Goal: Task Accomplishment & Management: Complete application form

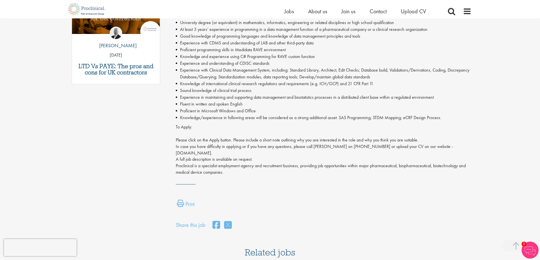
scroll to position [227, 0]
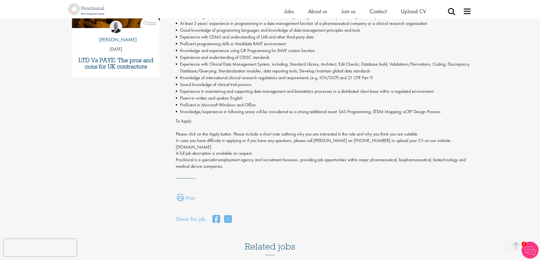
drag, startPoint x: 176, startPoint y: 148, endPoint x: 212, endPoint y: 146, distance: 36.0
click at [212, 146] on p "To Apply: Please click on the Apply button. Please include a short note outlini…" at bounding box center [323, 144] width 295 height 52
copy p "www.Proclinical.com"
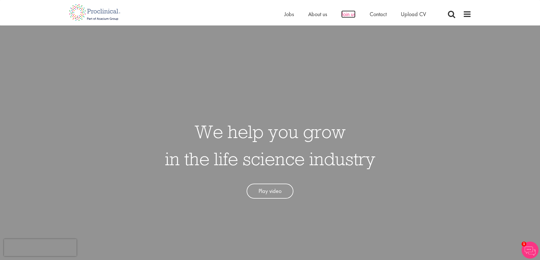
click at [347, 15] on span "Join us" at bounding box center [348, 13] width 14 height 7
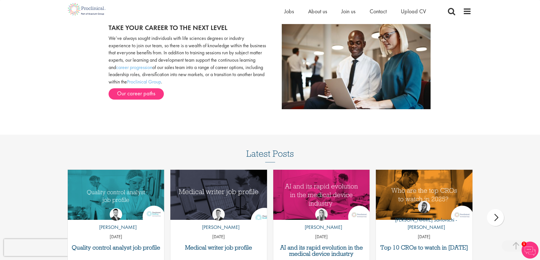
scroll to position [537, 0]
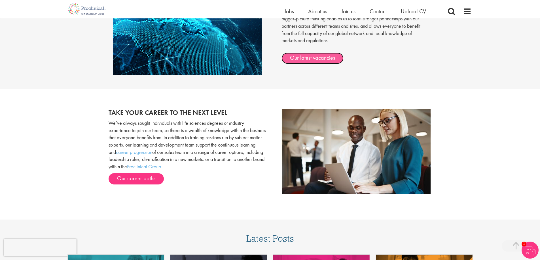
click at [303, 59] on link "Our latest vacancies" at bounding box center [312, 58] width 62 height 11
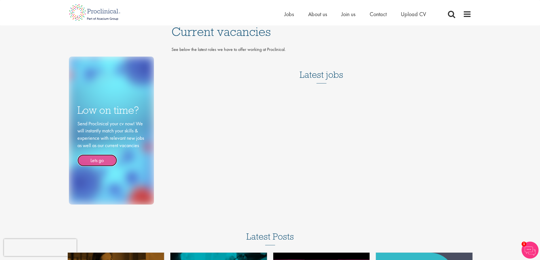
click at [96, 162] on link "Lets go" at bounding box center [97, 161] width 40 height 12
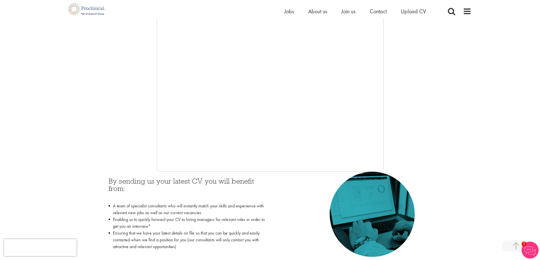
scroll to position [113, 0]
